Goal: Check status

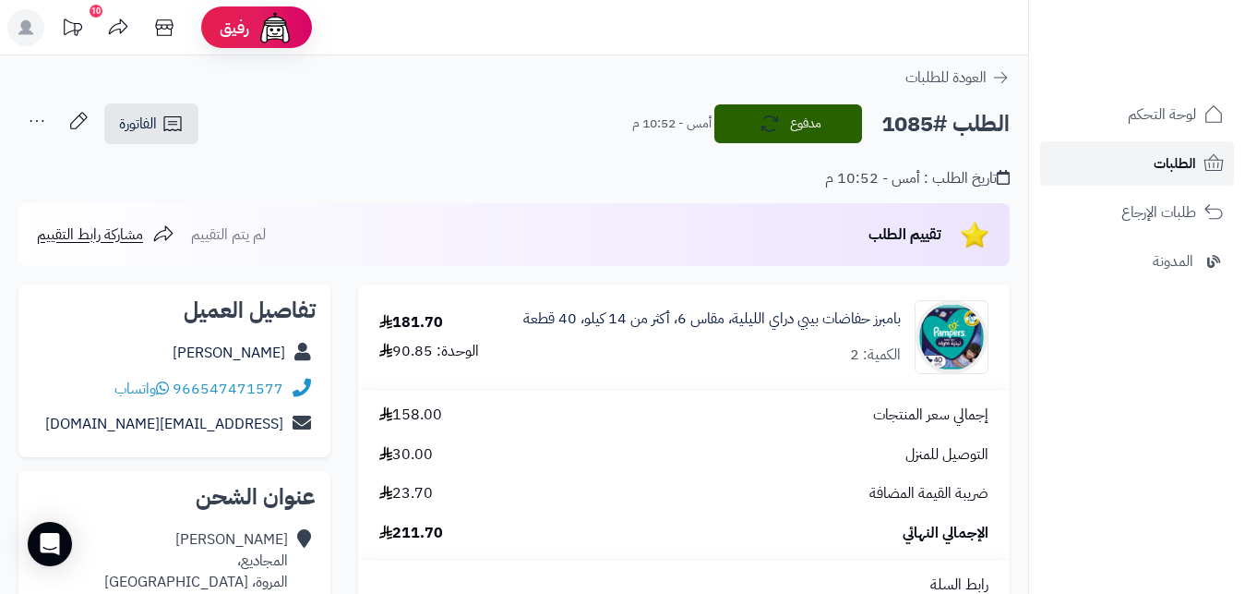
click at [1191, 163] on span "الطلبات" at bounding box center [1175, 163] width 42 height 26
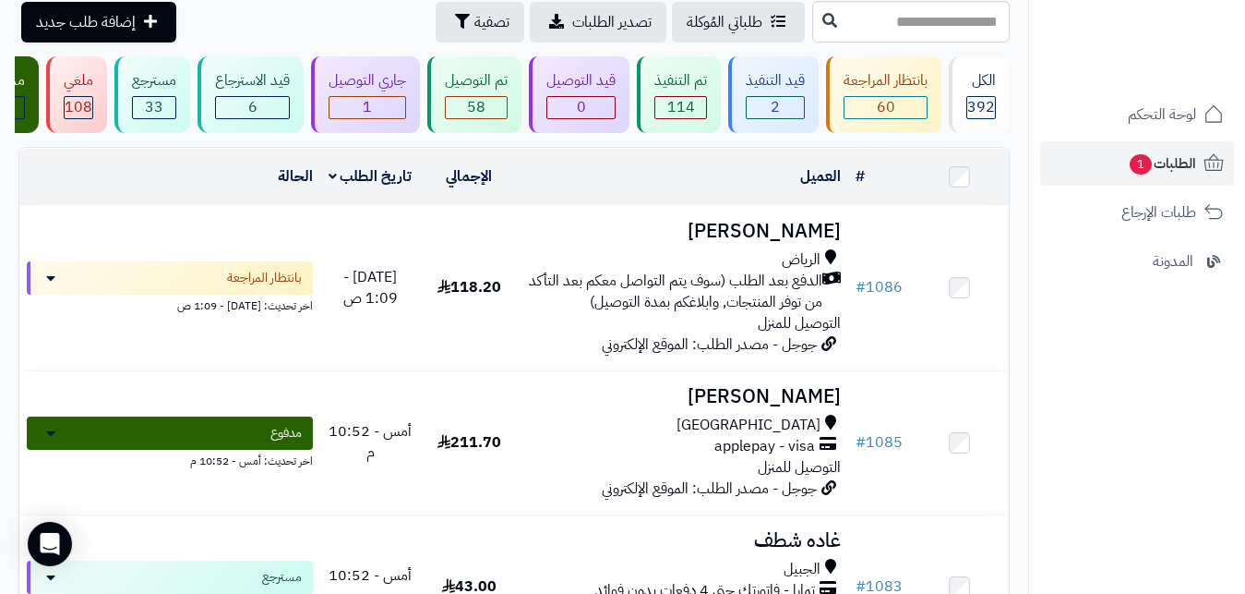
scroll to position [116, 0]
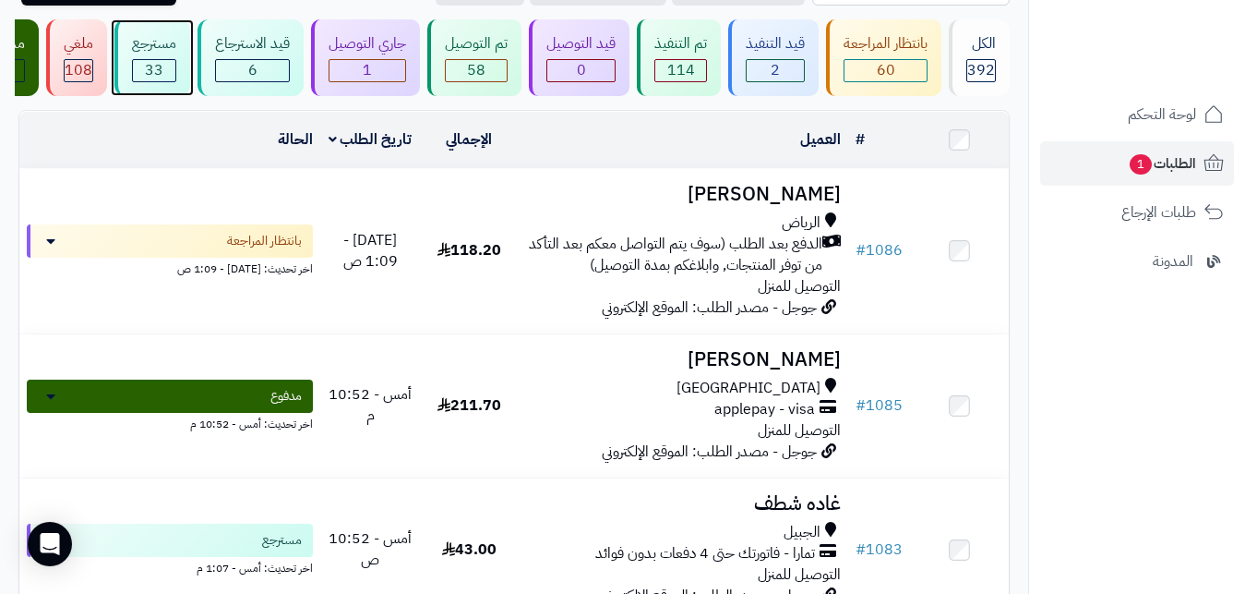
click at [148, 96] on div "مسترجع 33" at bounding box center [152, 57] width 76 height 77
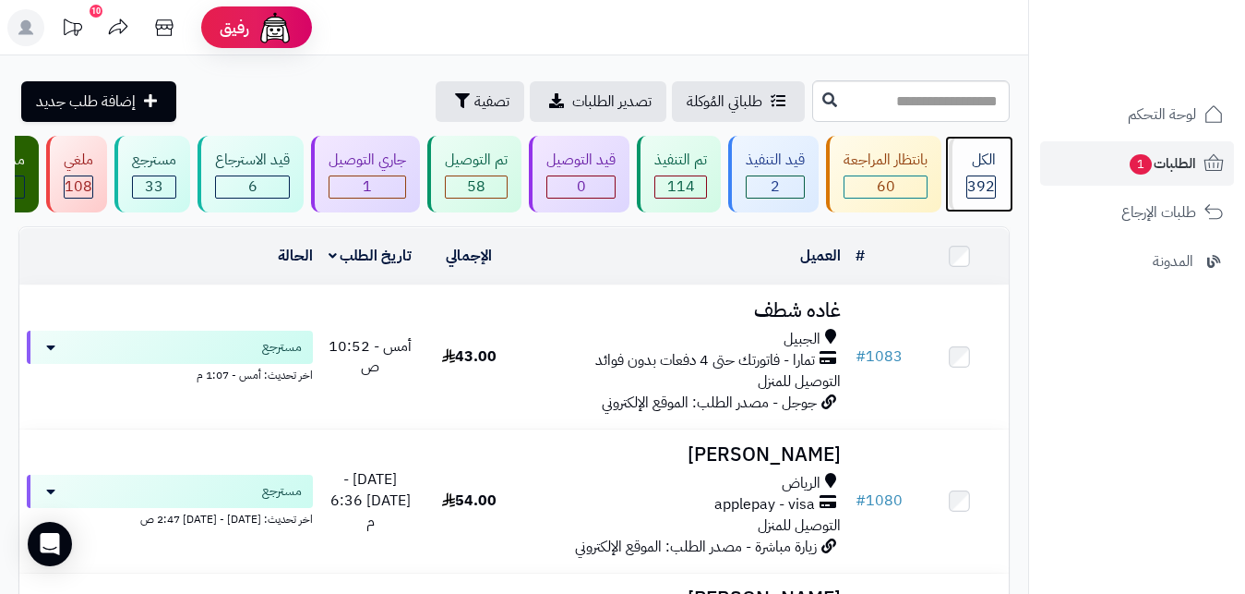
click at [979, 171] on div "الكل" at bounding box center [982, 160] width 30 height 21
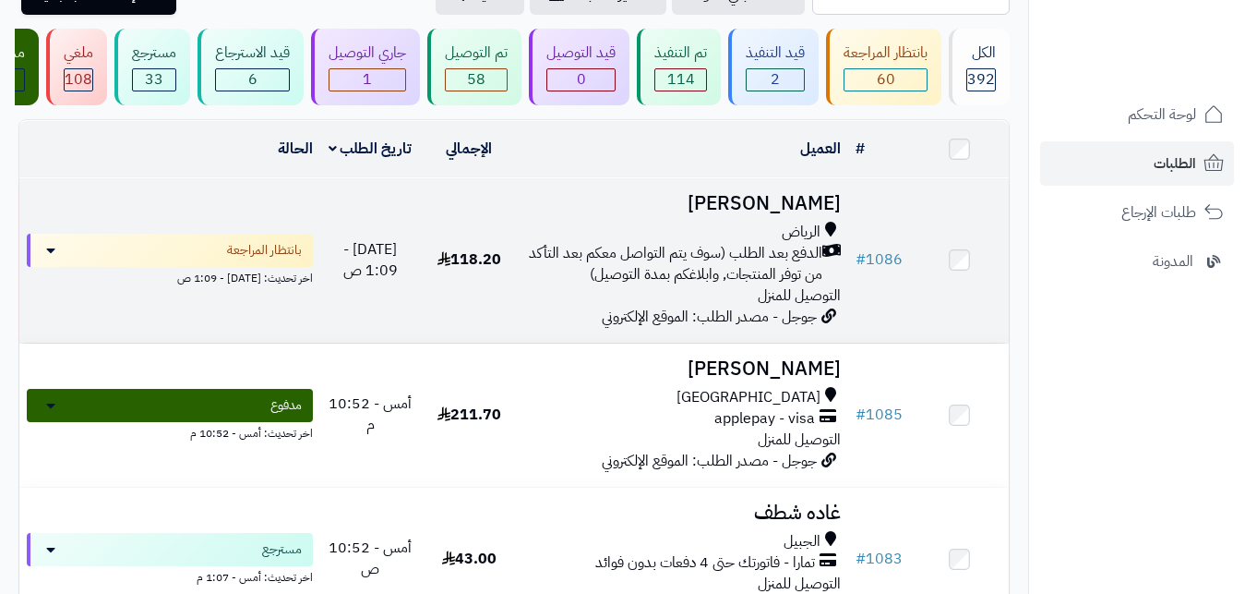
scroll to position [116, 0]
